Goal: Consume media (video, audio): Consume media (video, audio)

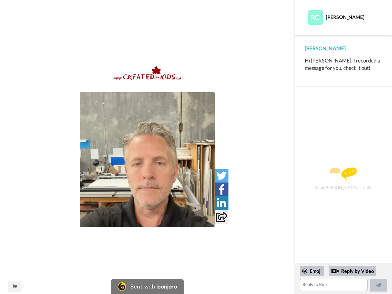
click at [147, 160] on img at bounding box center [147, 159] width 135 height 135
click at [221, 175] on icon at bounding box center [222, 176] width 10 height 10
click at [221, 189] on icon at bounding box center [221, 189] width 6 height 10
click at [221, 203] on icon at bounding box center [221, 203] width 9 height 10
click at [221, 217] on icon at bounding box center [221, 217] width 11 height 10
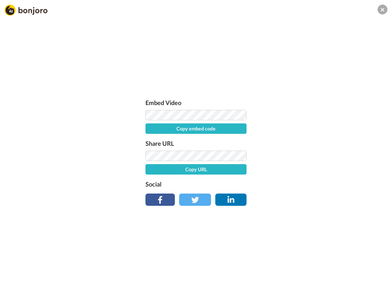
click at [14, 286] on div "Embed Video Copy embed code Share URL Copy URL Social" at bounding box center [196, 180] width 392 height 294
click at [343, 279] on div "Embed Video Copy embed code Share URL Copy URL Social" at bounding box center [196, 180] width 392 height 294
click at [312, 271] on div "Embed Video Copy embed code Share URL Copy URL Social" at bounding box center [196, 180] width 392 height 294
click at [353, 271] on div "Embed Video Copy embed code Share URL Copy URL Social" at bounding box center [196, 180] width 392 height 294
click at [379, 285] on div "Embed Video Copy embed code Share URL Copy URL Social" at bounding box center [196, 180] width 392 height 294
